Goal: Information Seeking & Learning: Learn about a topic

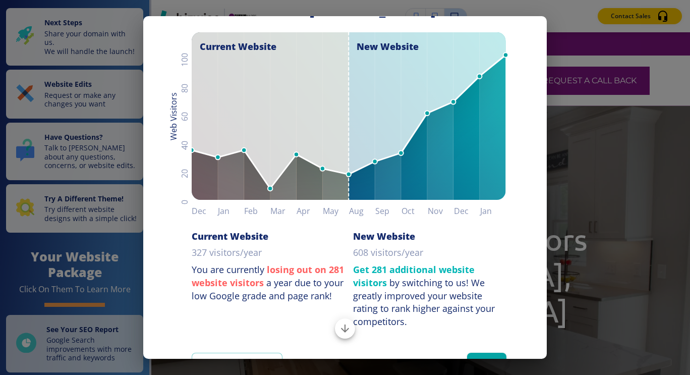
scroll to position [92, 0]
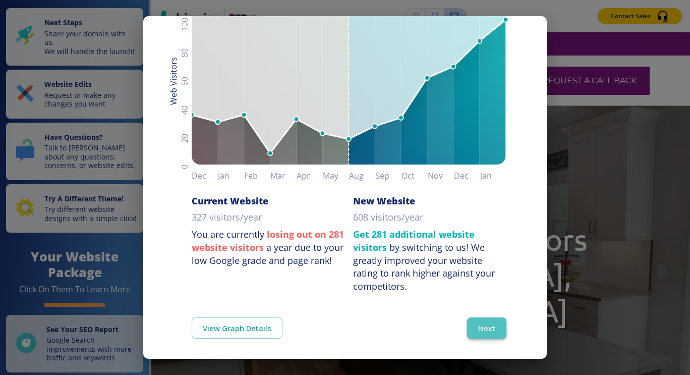
click at [475, 326] on button "Next" at bounding box center [486, 327] width 39 height 21
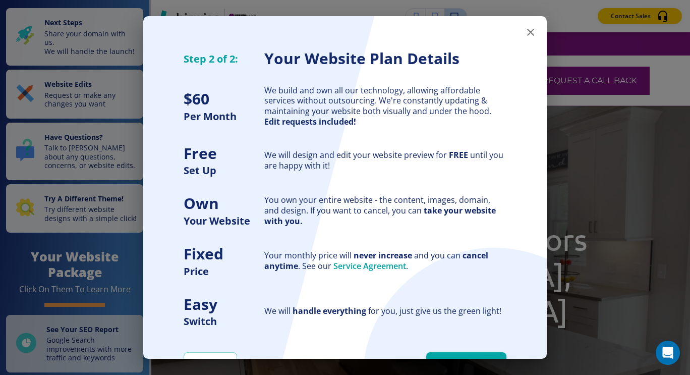
scroll to position [39, 0]
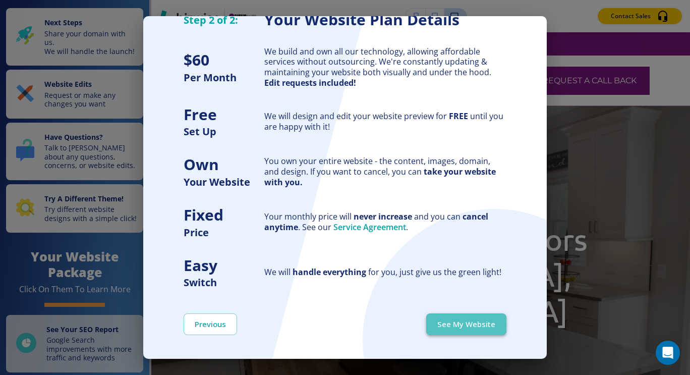
click at [449, 320] on button "See My Website" at bounding box center [466, 323] width 80 height 21
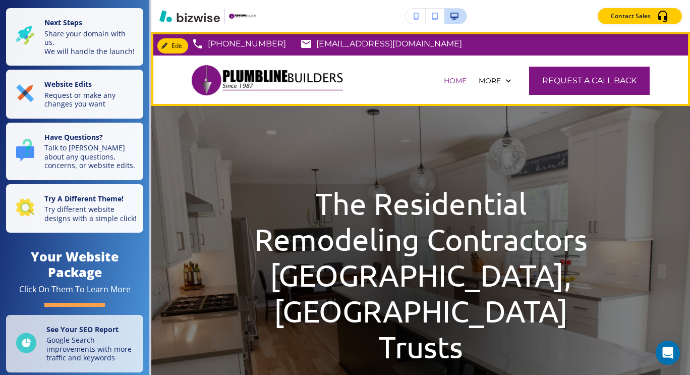
click at [335, 41] on p "[EMAIL_ADDRESS][DOMAIN_NAME]" at bounding box center [389, 43] width 146 height 15
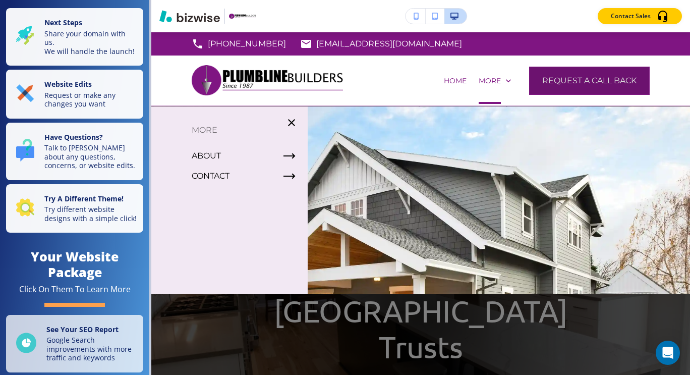
click at [582, 84] on button "Request a Call Back" at bounding box center [589, 81] width 121 height 28
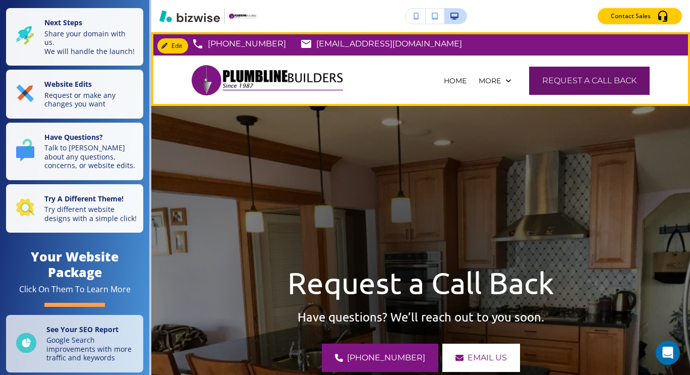
click at [588, 83] on button "Request a Call Back" at bounding box center [589, 81] width 121 height 28
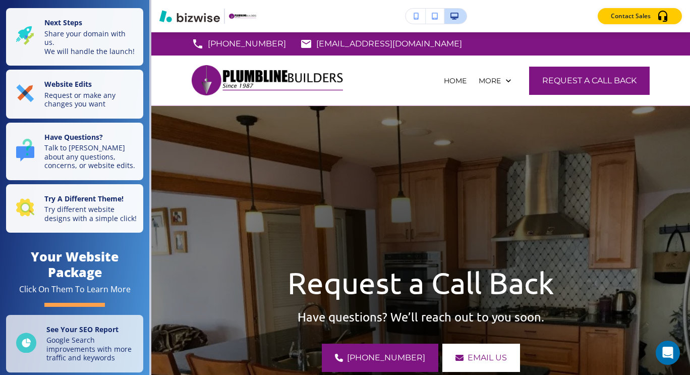
click at [532, 17] on div "Contact Sales" at bounding box center [420, 16] width 538 height 16
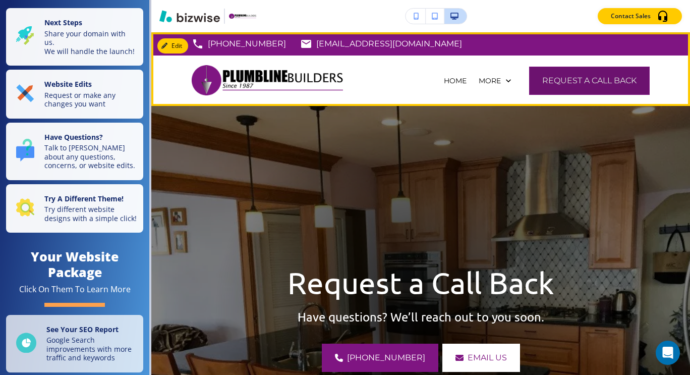
click at [583, 78] on button "Request a Call Back" at bounding box center [589, 81] width 121 height 28
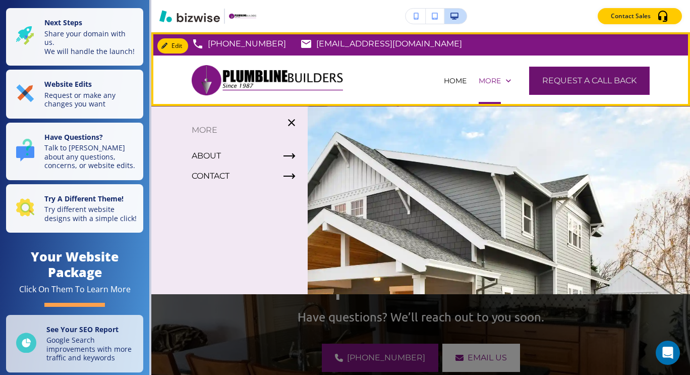
click at [590, 74] on button "Request a Call Back" at bounding box center [589, 81] width 121 height 28
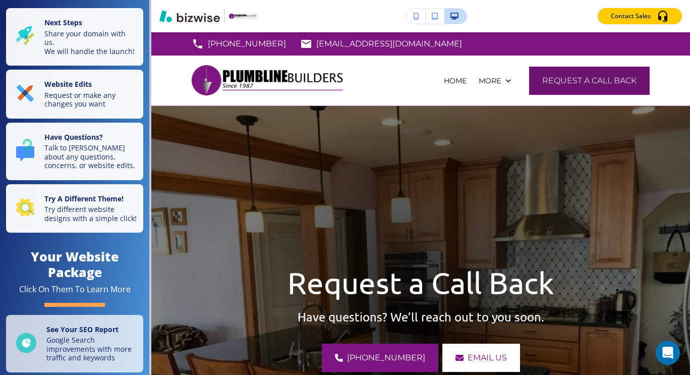
click at [590, 74] on button "Request a Call Back" at bounding box center [589, 81] width 121 height 28
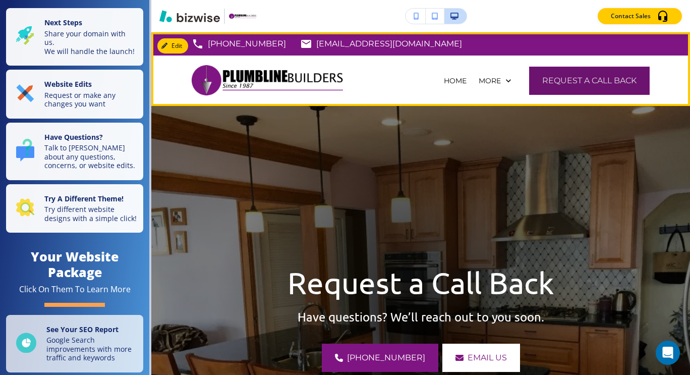
click at [590, 74] on button "Request a Call Back" at bounding box center [589, 81] width 121 height 28
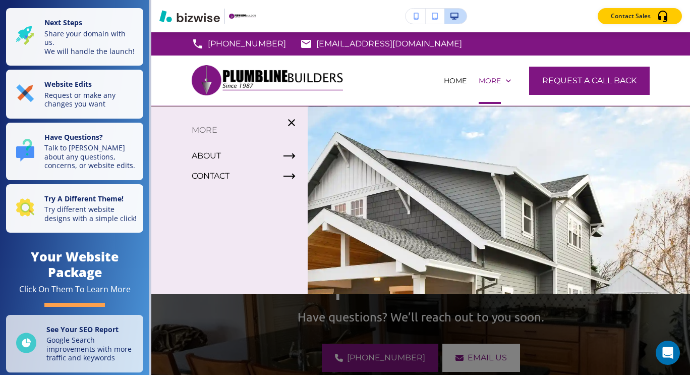
click at [238, 40] on p "[PHONE_NUMBER]" at bounding box center [247, 43] width 78 height 15
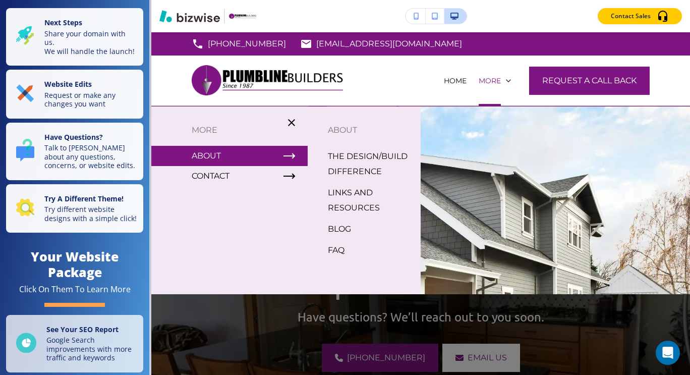
click at [347, 127] on p "ABOUT" at bounding box center [364, 130] width 113 height 15
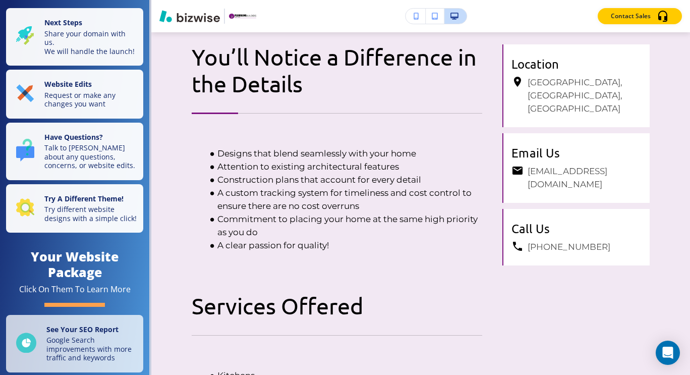
scroll to position [1208, 0]
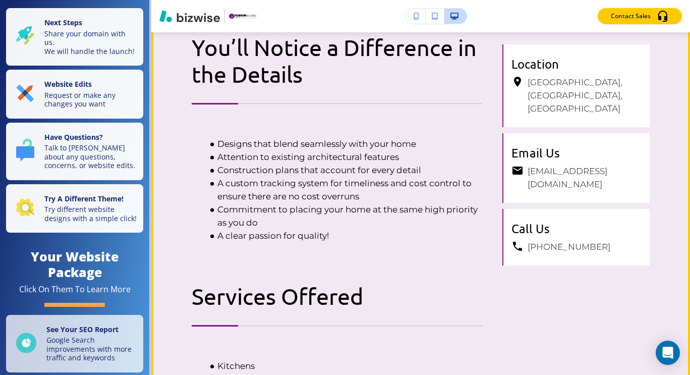
click at [585, 164] on h6 "[EMAIL_ADDRESS][DOMAIN_NAME]" at bounding box center [584, 177] width 114 height 26
click at [361, 237] on div "You’ll Notice a Difference in the Details Designs that blend seamlessly with yo…" at bounding box center [337, 337] width 290 height 607
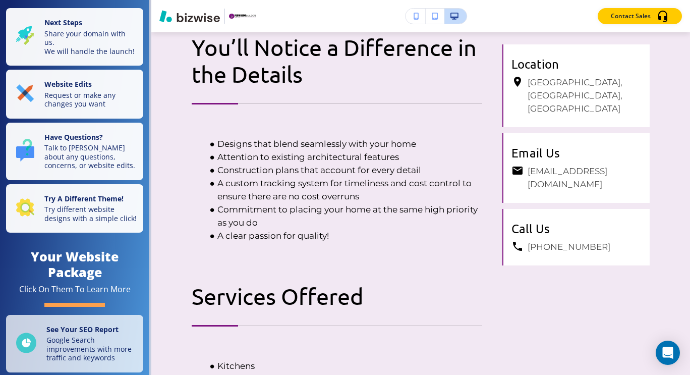
click at [340, 229] on li "A clear passion for quality!" at bounding box center [344, 235] width 278 height 13
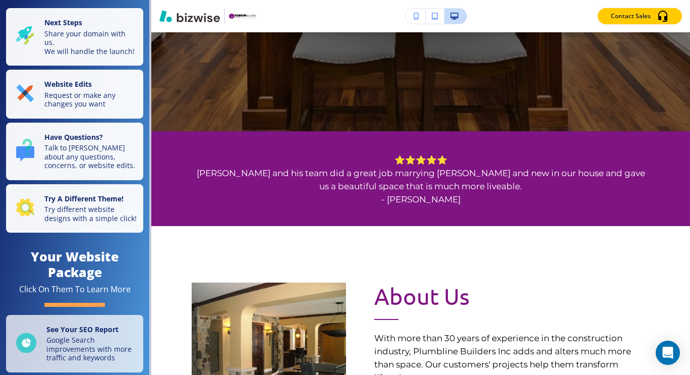
scroll to position [0, 0]
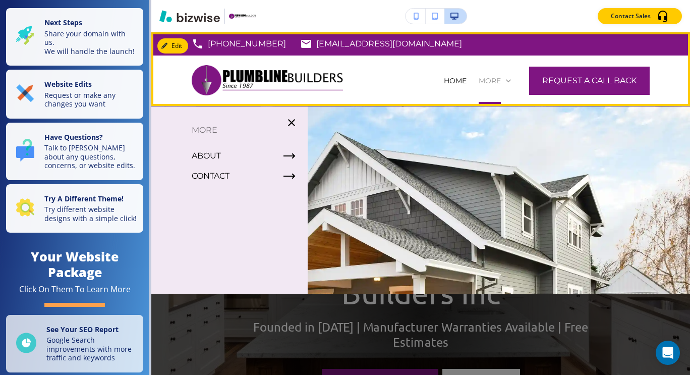
click at [482, 77] on p "More" at bounding box center [489, 81] width 22 height 10
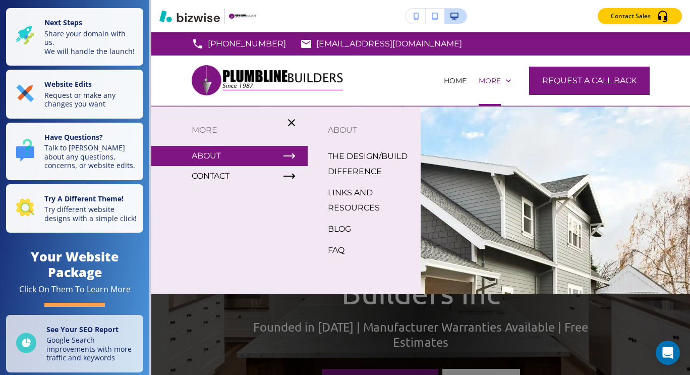
click at [340, 228] on p "BLOG" at bounding box center [339, 228] width 23 height 15
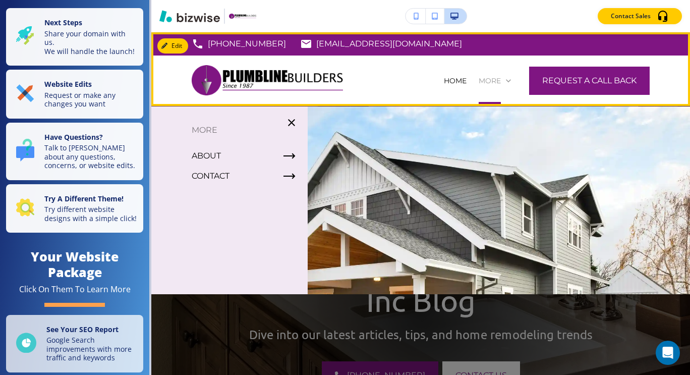
click at [503, 84] on icon at bounding box center [508, 81] width 10 height 10
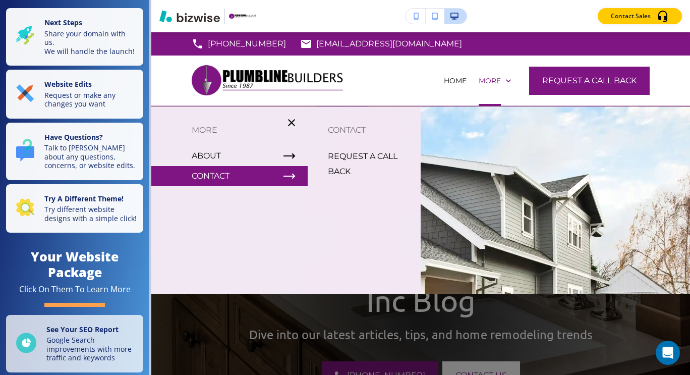
click at [335, 171] on p "REQUEST A CALL BACK" at bounding box center [370, 164] width 85 height 30
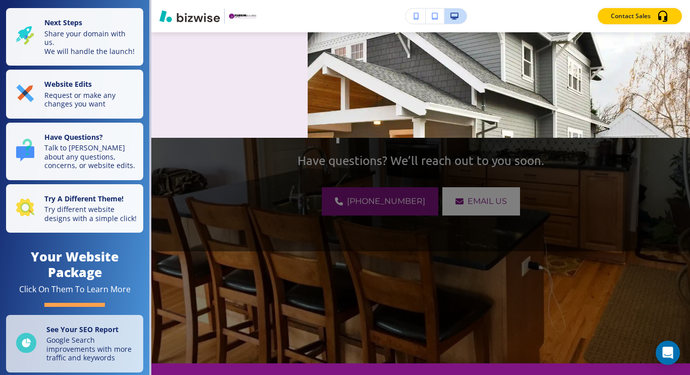
scroll to position [155, 0]
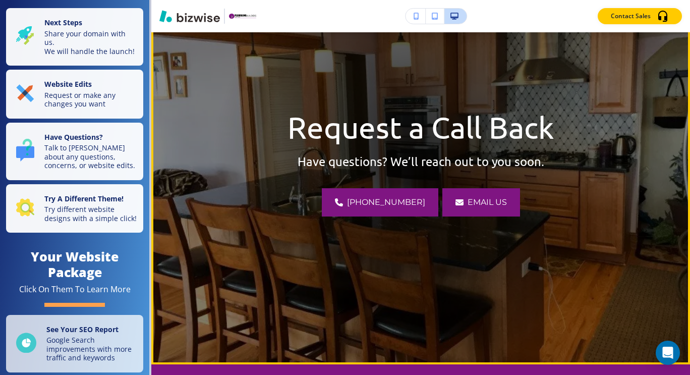
click at [461, 211] on link "email us" at bounding box center [481, 202] width 78 height 28
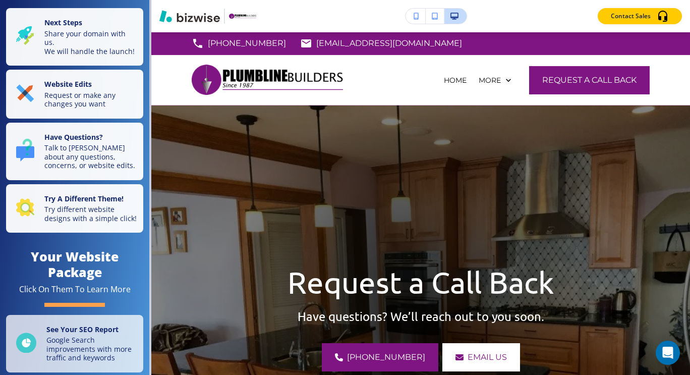
scroll to position [0, 0]
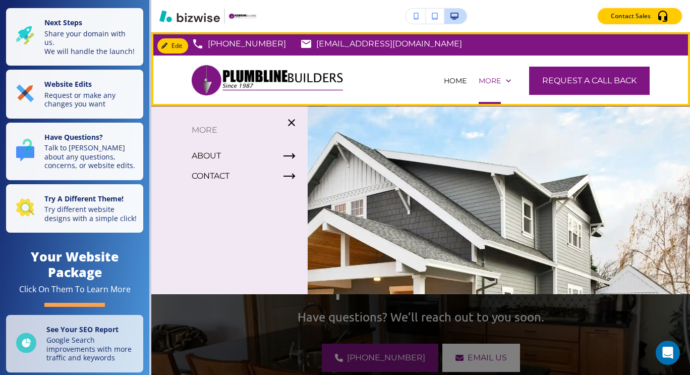
click at [492, 75] on div "More" at bounding box center [494, 80] width 44 height 50
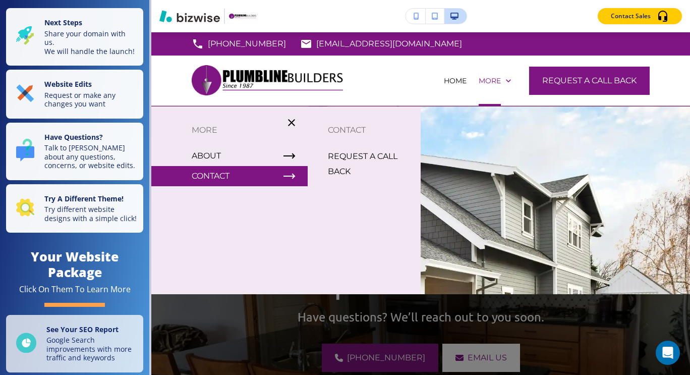
click at [346, 132] on p "CONTACT" at bounding box center [364, 130] width 113 height 15
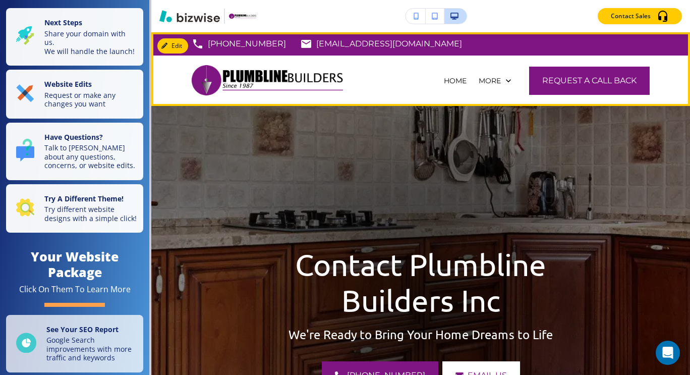
click at [442, 75] on div "HOME" at bounding box center [455, 80] width 35 height 50
click at [444, 82] on p "HOME" at bounding box center [455, 81] width 23 height 10
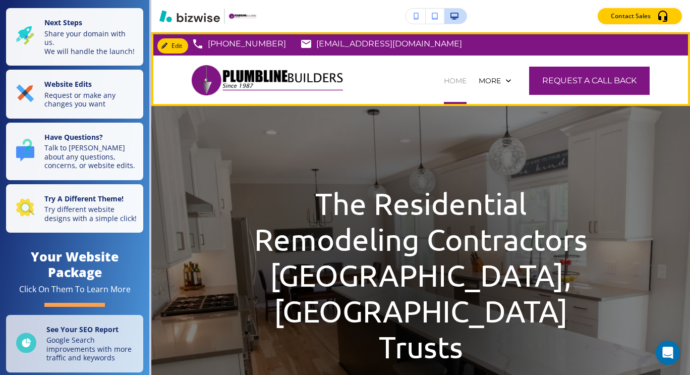
click at [445, 83] on p "HOME" at bounding box center [455, 81] width 23 height 10
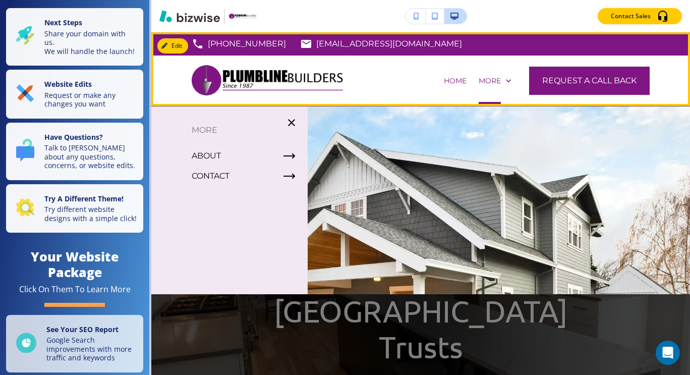
click at [488, 75] on div "More" at bounding box center [494, 80] width 44 height 50
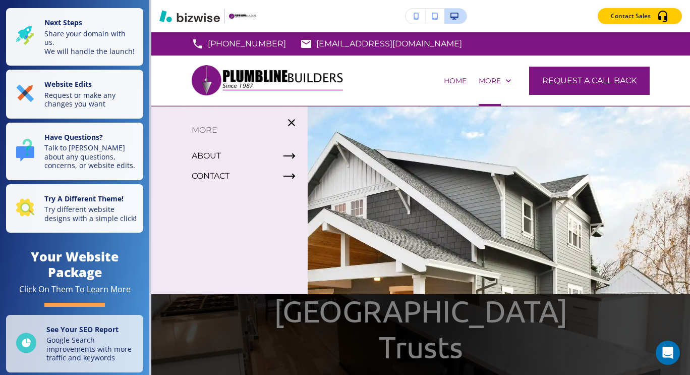
click at [503, 16] on div "Contact Sales" at bounding box center [420, 16] width 538 height 16
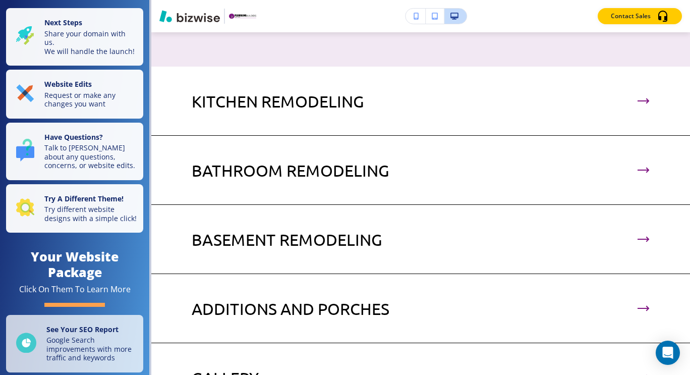
scroll to position [2079, 0]
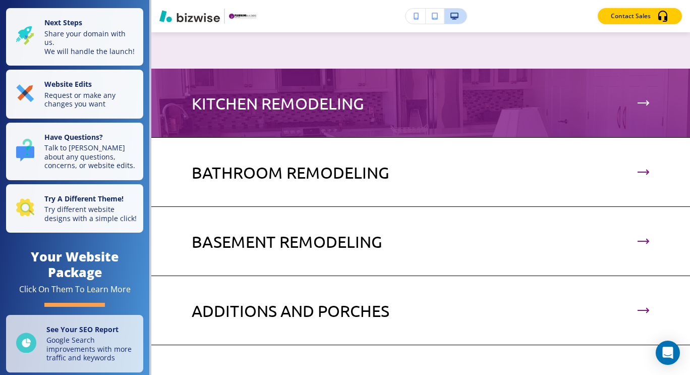
click at [637, 100] on div at bounding box center [643, 103] width 12 height 7
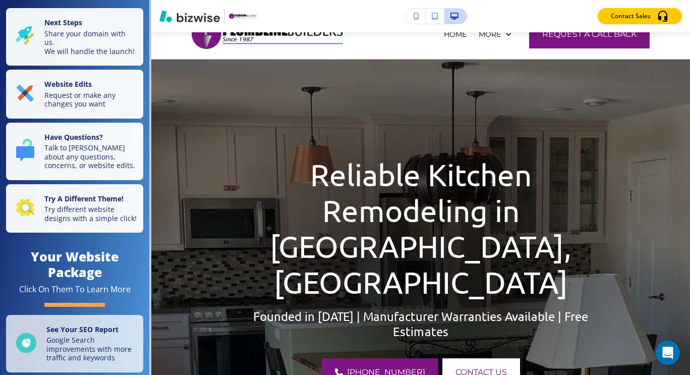
scroll to position [0, 0]
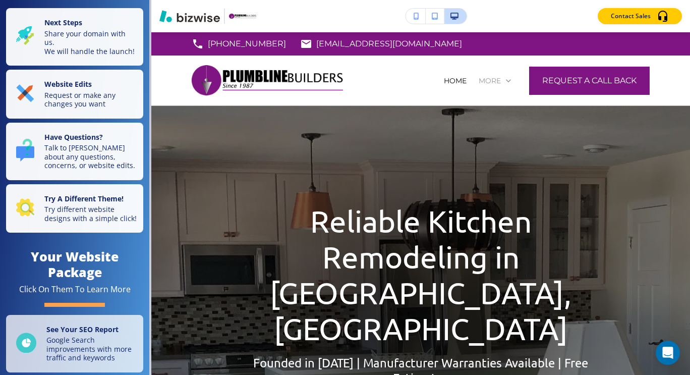
click at [486, 81] on p "More" at bounding box center [489, 81] width 22 height 10
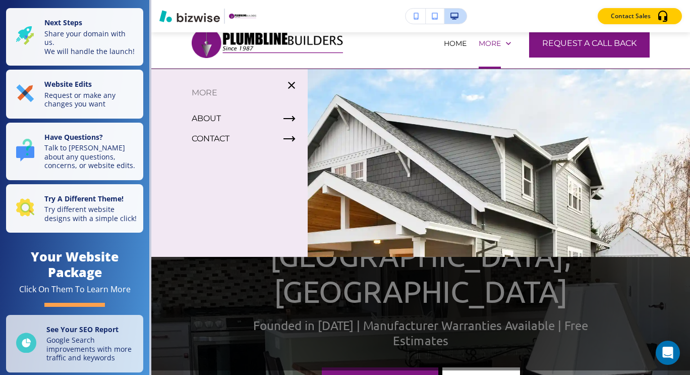
scroll to position [34, 0]
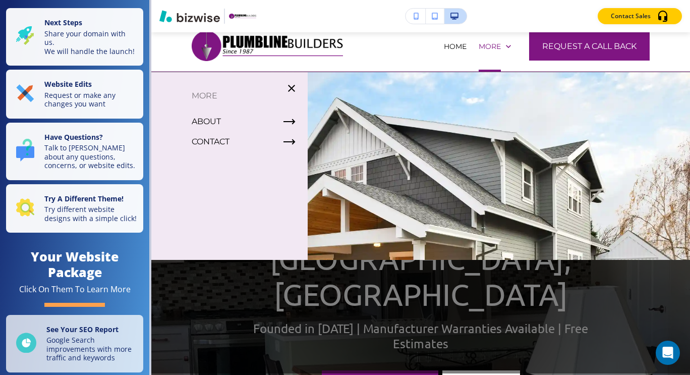
click at [447, 199] on div at bounding box center [420, 222] width 538 height 301
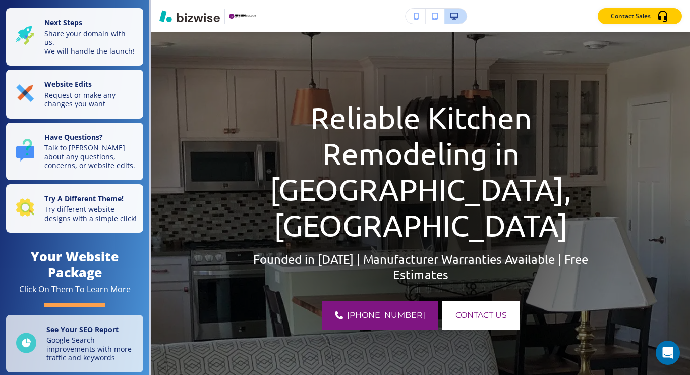
scroll to position [109, 0]
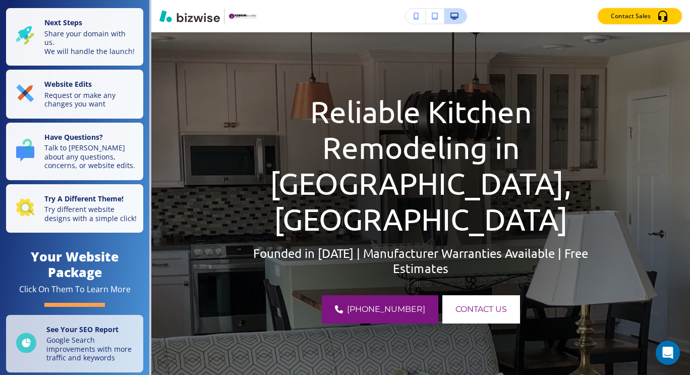
click at [414, 22] on button "button" at bounding box center [415, 16] width 20 height 15
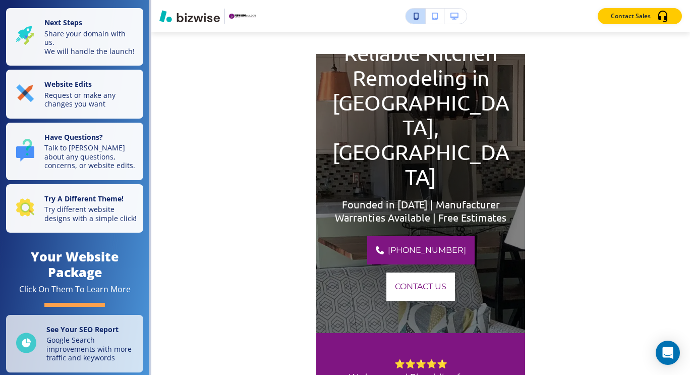
scroll to position [94, 0]
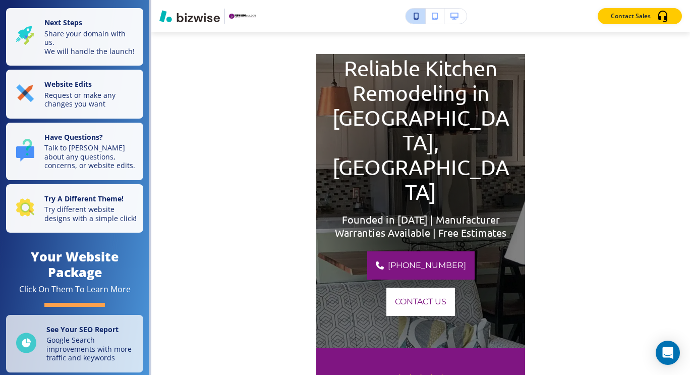
click at [440, 15] on button "button" at bounding box center [435, 16] width 19 height 15
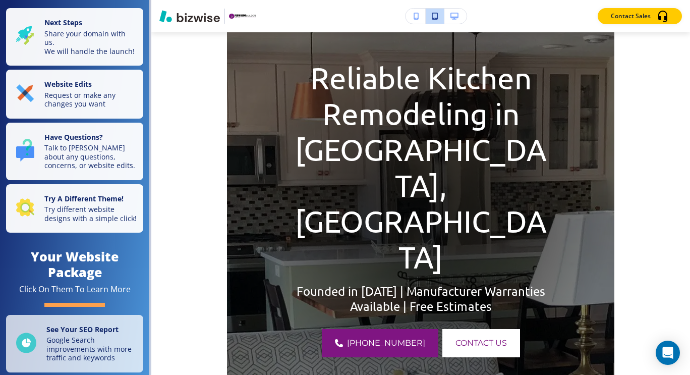
click at [459, 16] on button "button" at bounding box center [455, 16] width 22 height 15
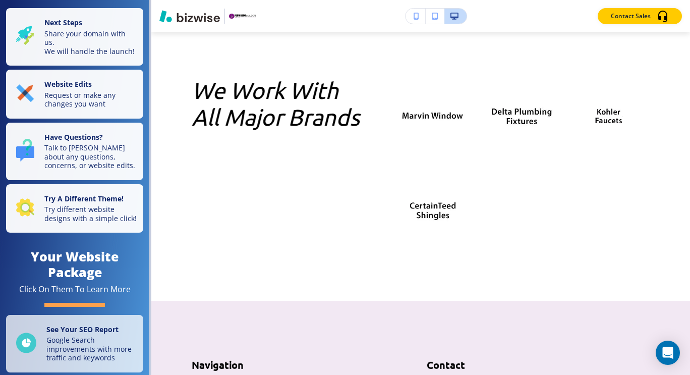
scroll to position [3761, 0]
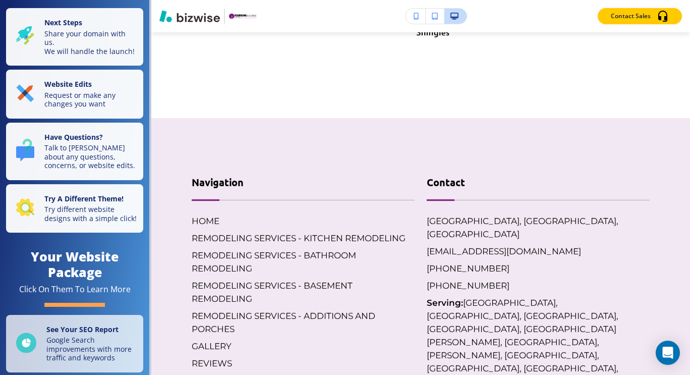
click at [516, 236] on footer "Navigation HOME REMODELING SERVICES - KITCHEN REMODELING REMODELING SERVICES - …" at bounding box center [420, 335] width 538 height 435
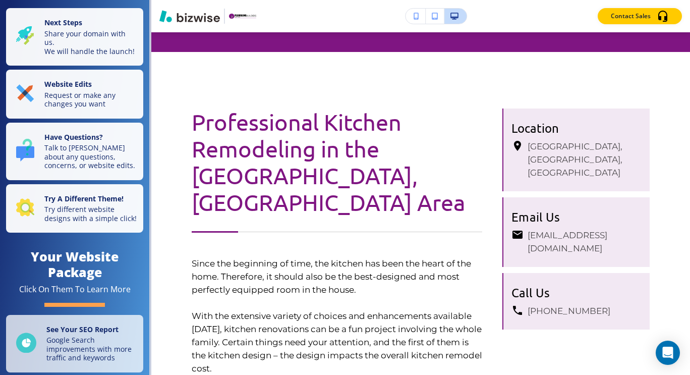
scroll to position [585, 0]
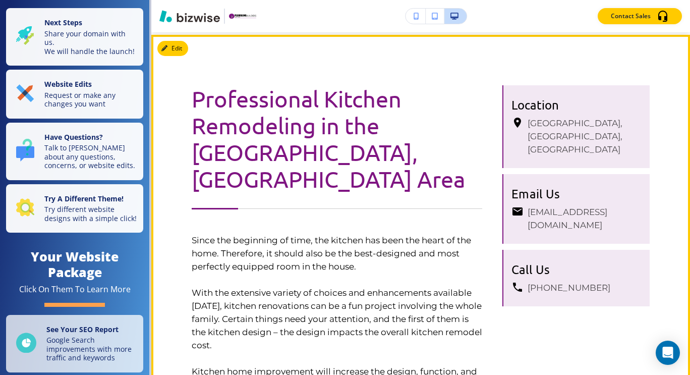
click at [428, 103] on p "Professional Kitchen Remodeling in the [GEOGRAPHIC_DATA], [GEOGRAPHIC_DATA] Area" at bounding box center [337, 138] width 290 height 107
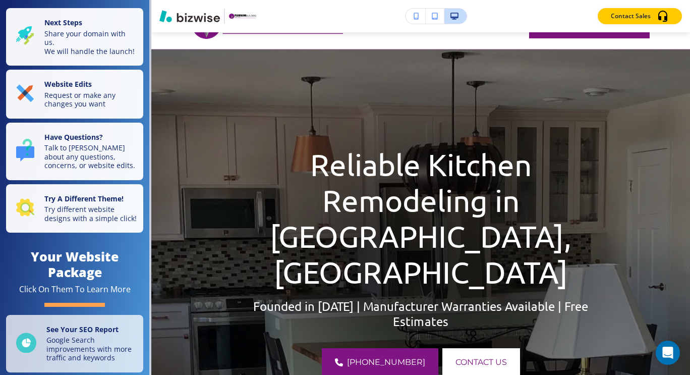
scroll to position [0, 0]
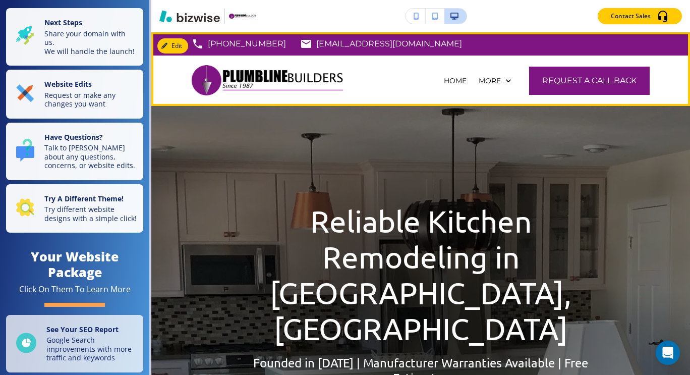
click at [263, 78] on img at bounding box center [267, 80] width 151 height 42
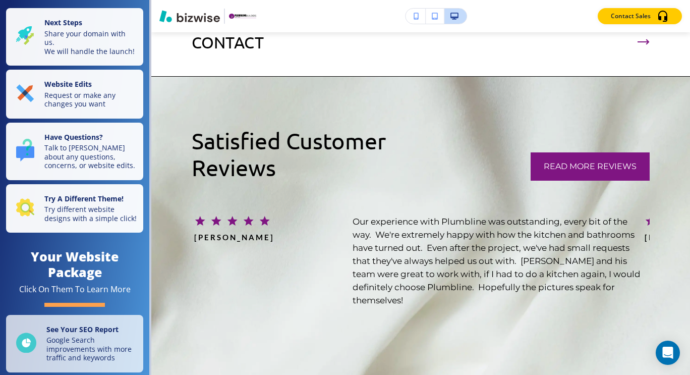
scroll to position [2621, 0]
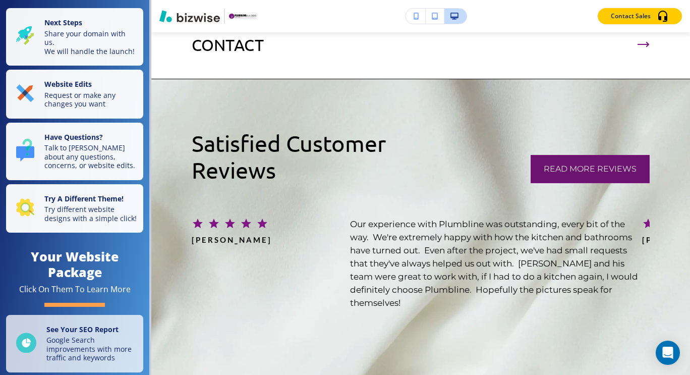
click at [602, 163] on span "read more reviews" at bounding box center [590, 169] width 93 height 12
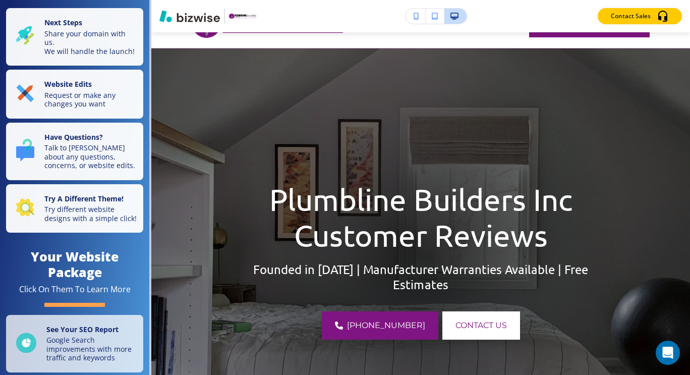
scroll to position [0, 0]
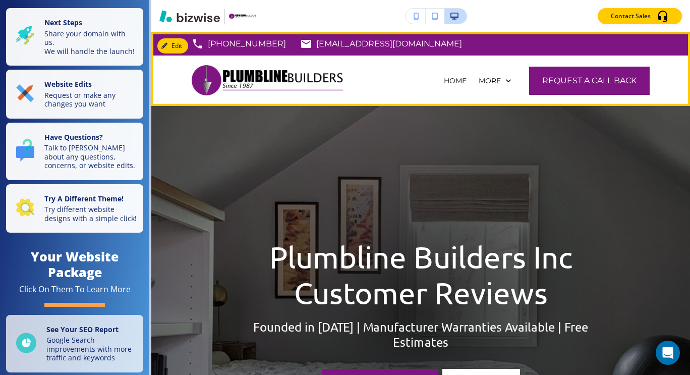
click at [238, 76] on img at bounding box center [267, 80] width 151 height 42
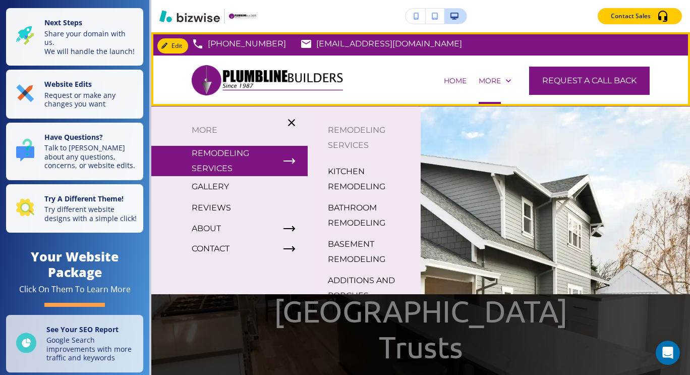
click at [258, 76] on img at bounding box center [267, 80] width 151 height 42
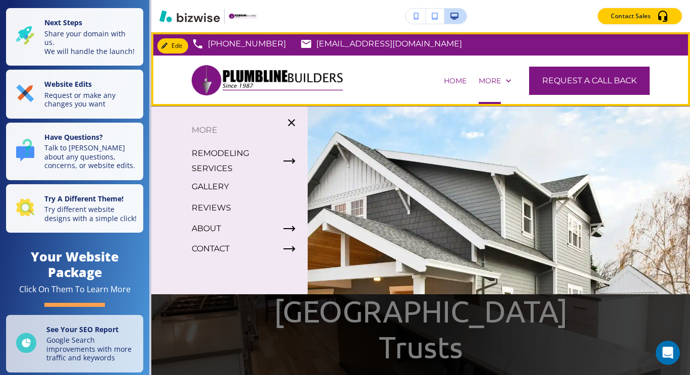
click at [246, 70] on img at bounding box center [267, 80] width 151 height 42
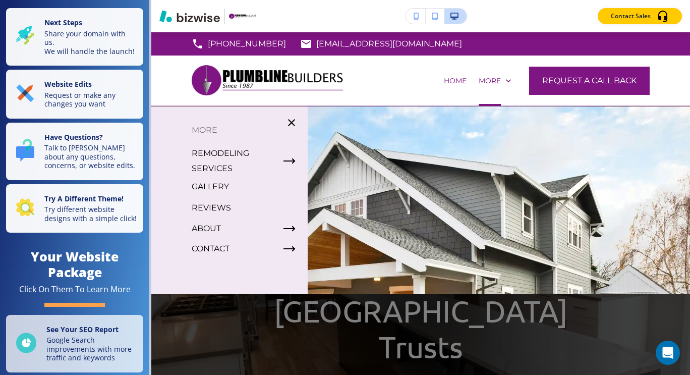
click at [541, 194] on div at bounding box center [420, 256] width 538 height 301
click at [494, 179] on div at bounding box center [420, 256] width 538 height 301
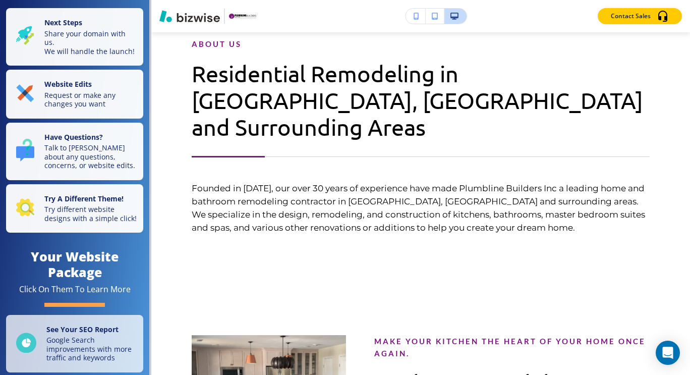
scroll to position [532, 0]
